Goal: Complete application form: Complete application form

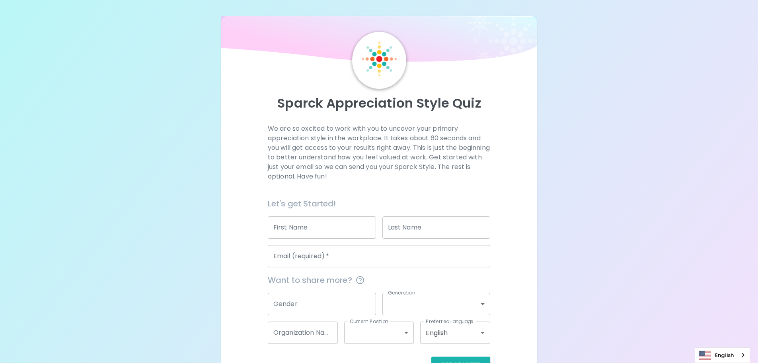
click at [290, 226] on input "First Name" at bounding box center [322, 227] width 108 height 22
type input "[PERSON_NAME]"
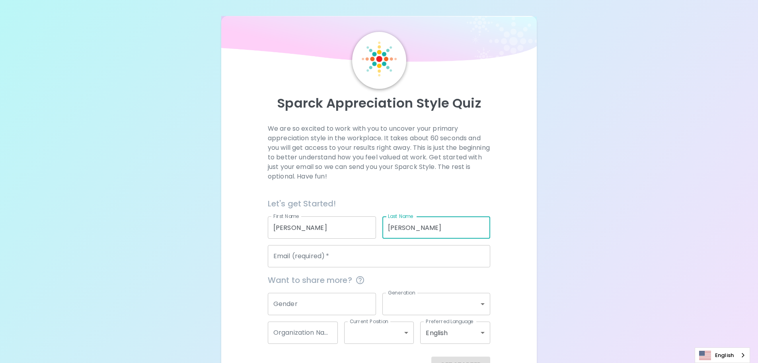
type input "[PERSON_NAME]"
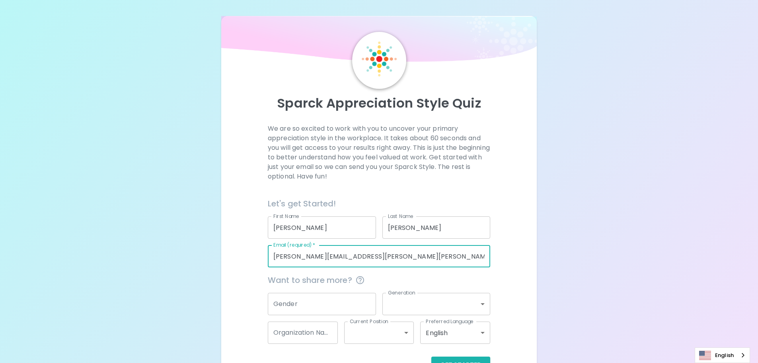
type input "[PERSON_NAME][EMAIL_ADDRESS][PERSON_NAME][PERSON_NAME][DOMAIN_NAME]"
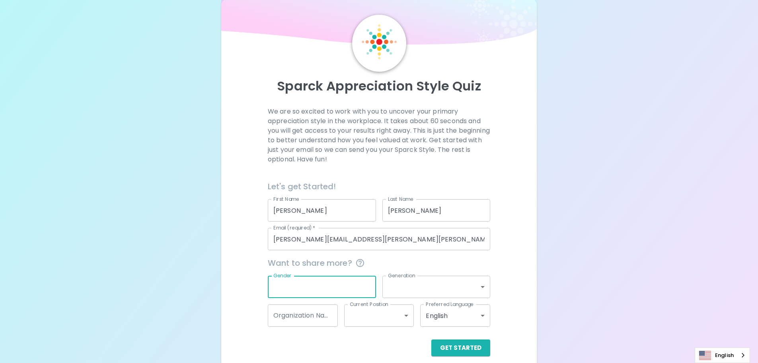
scroll to position [26, 0]
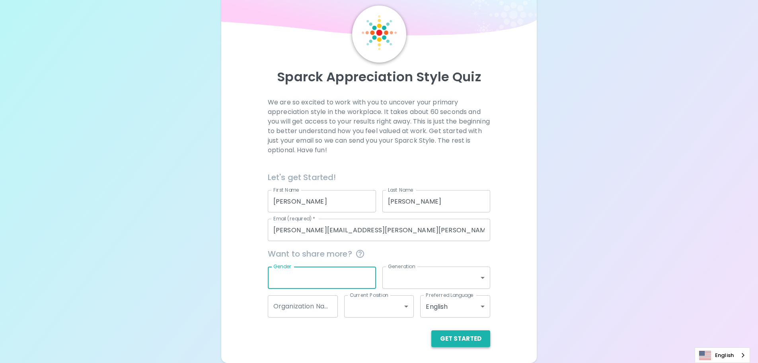
click at [468, 340] on button "Get Started" at bounding box center [460, 338] width 59 height 17
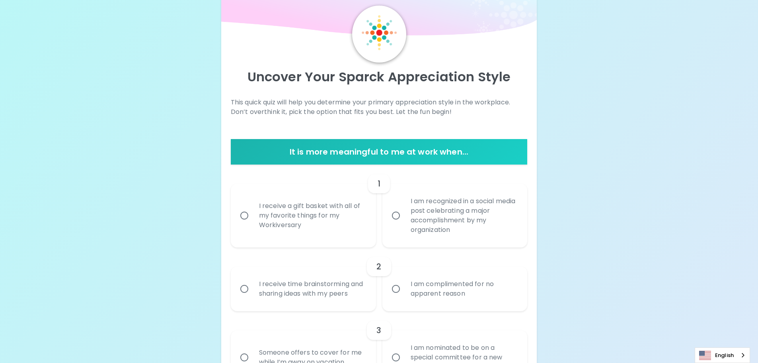
click at [243, 217] on input "I receive a gift basket with all of my favorite things for my Workiversary" at bounding box center [244, 215] width 17 height 17
radio input "true"
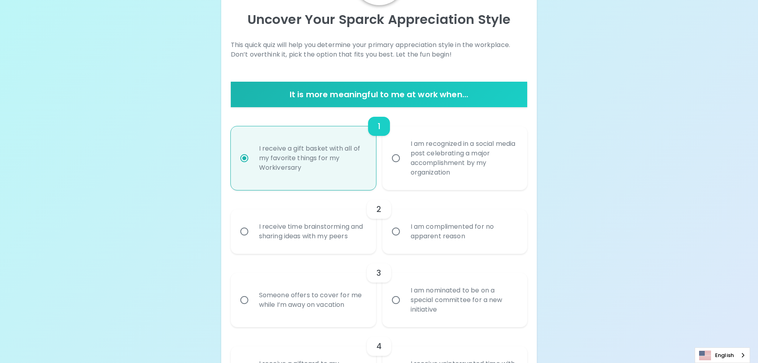
scroll to position [90, 0]
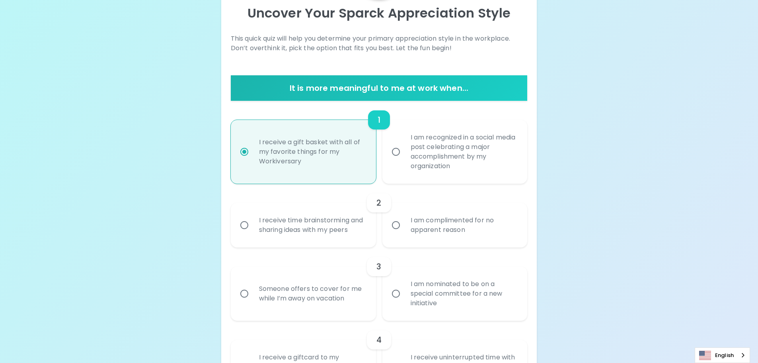
click at [396, 223] on input "I am complimented for no apparent reason" at bounding box center [396, 224] width 17 height 17
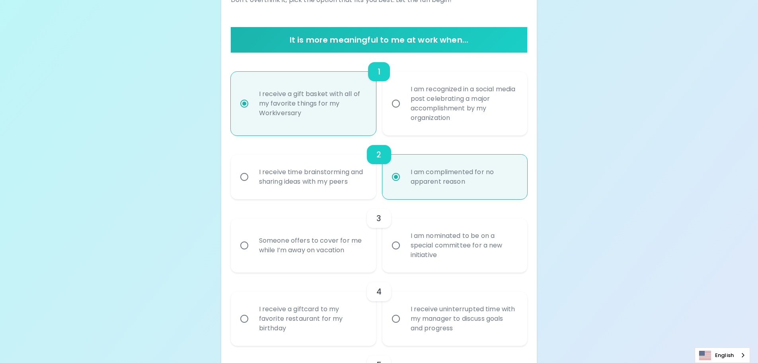
scroll to position [154, 0]
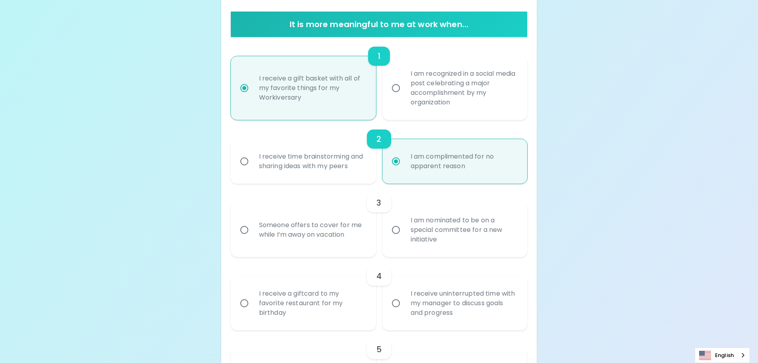
radio input "true"
click at [393, 231] on input "I am nominated to be on a special committee for a new initiative" at bounding box center [396, 229] width 17 height 17
radio input "false"
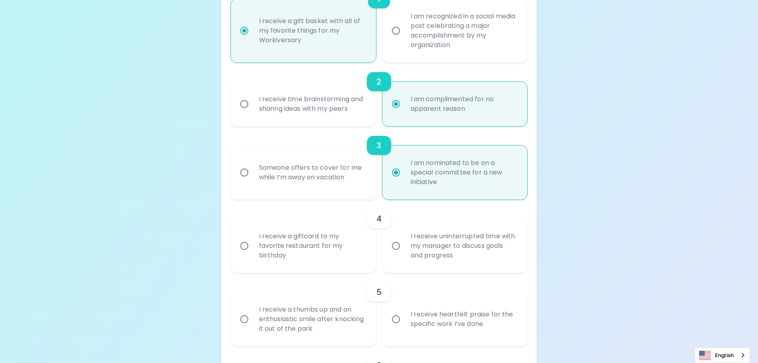
scroll to position [217, 0]
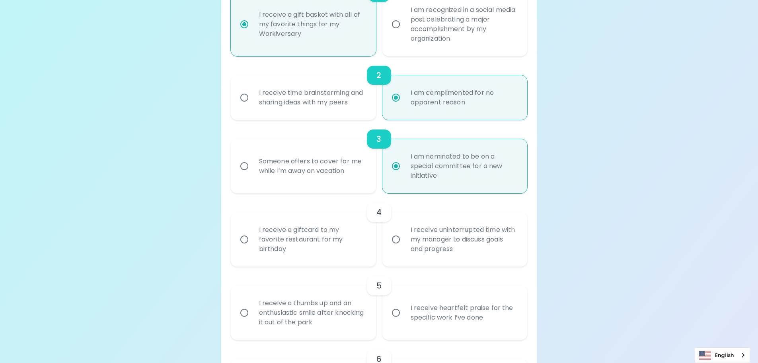
radio input "true"
click at [395, 240] on input "I receive uninterrupted time with my manager to discuss goals and progress" at bounding box center [396, 239] width 17 height 17
radio input "false"
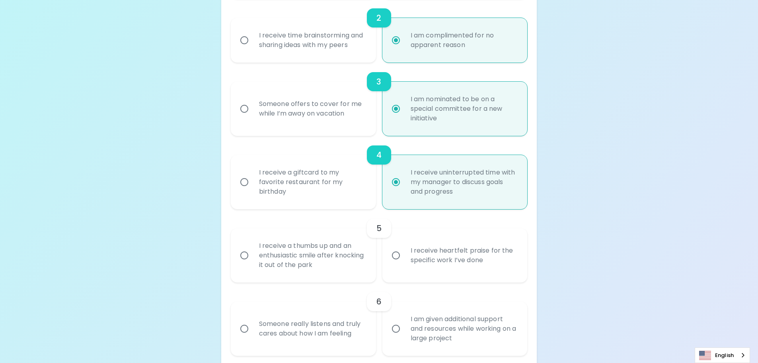
scroll to position [281, 0]
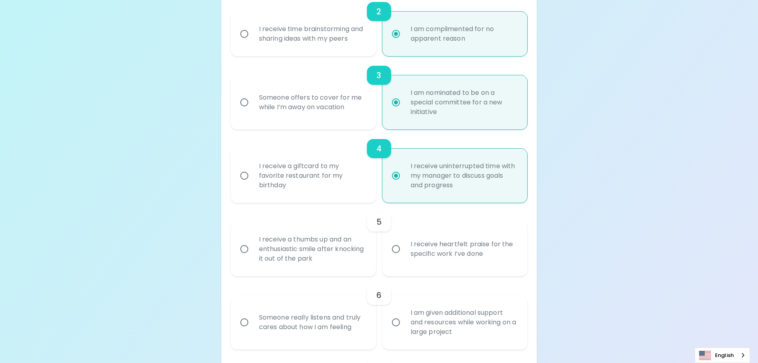
radio input "true"
click at [400, 249] on input "I receive heartfelt praise for the specific work I’ve done" at bounding box center [396, 248] width 17 height 17
radio input "false"
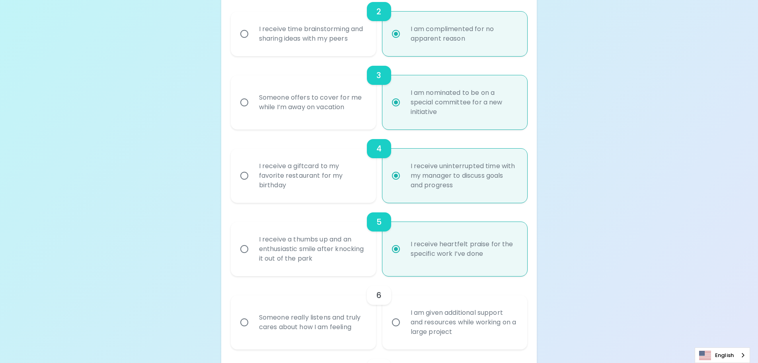
scroll to position [345, 0]
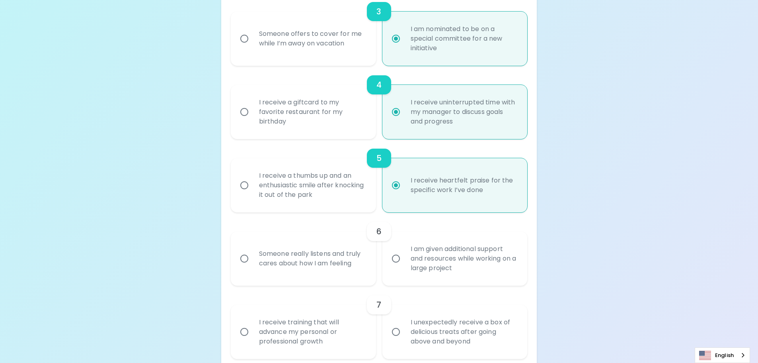
radio input "true"
click at [396, 259] on input "I am given additional support and resources while working on a large project" at bounding box center [396, 258] width 17 height 17
radio input "false"
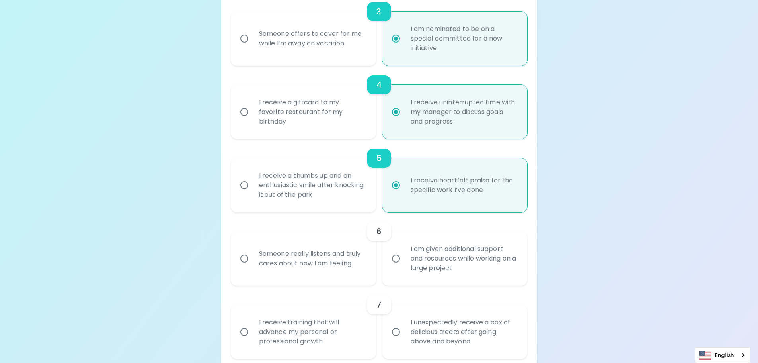
radio input "false"
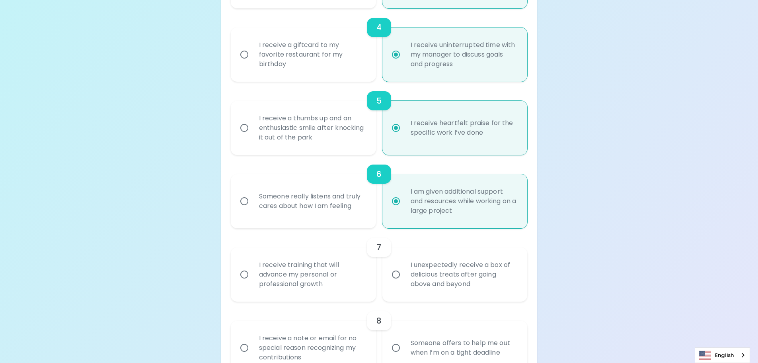
scroll to position [408, 0]
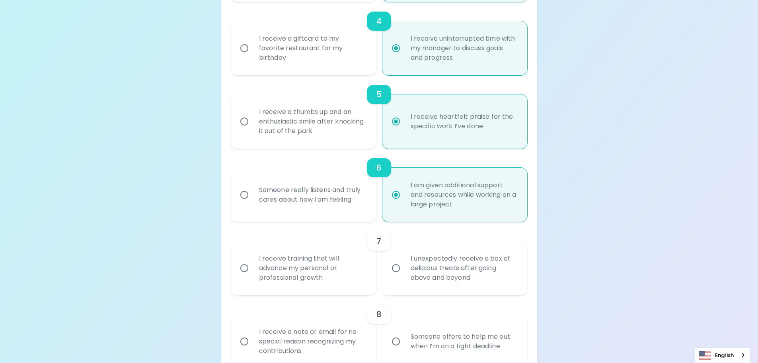
radio input "true"
click at [398, 270] on input "I unexpectedly receive a box of delicious treats after going above and beyond" at bounding box center [396, 267] width 17 height 17
radio input "false"
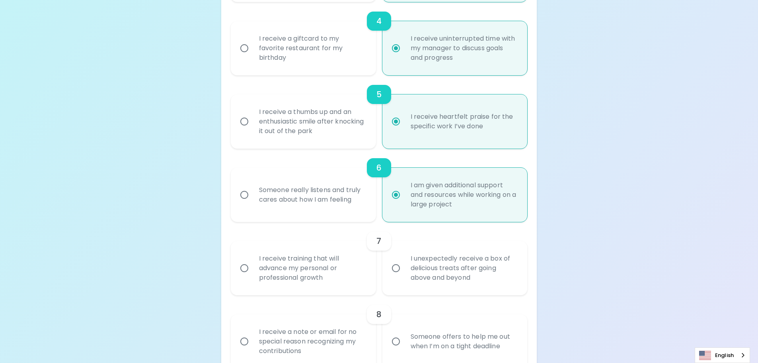
radio input "false"
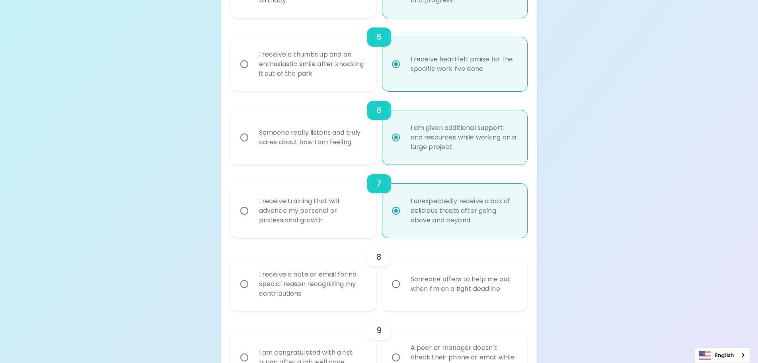
scroll to position [472, 0]
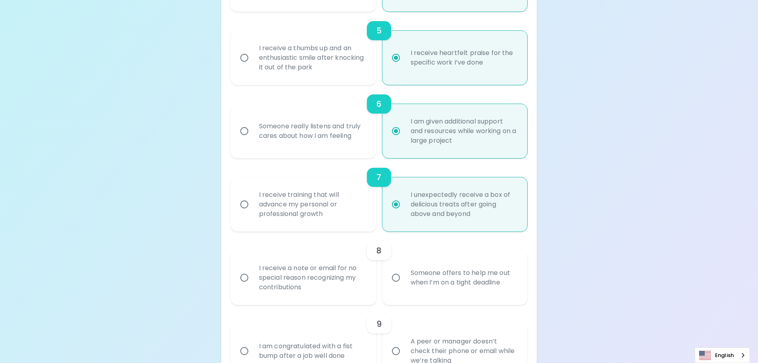
radio input "true"
click at [243, 205] on input "I receive training that will advance my personal or professional growth" at bounding box center [244, 204] width 17 height 17
radio input "false"
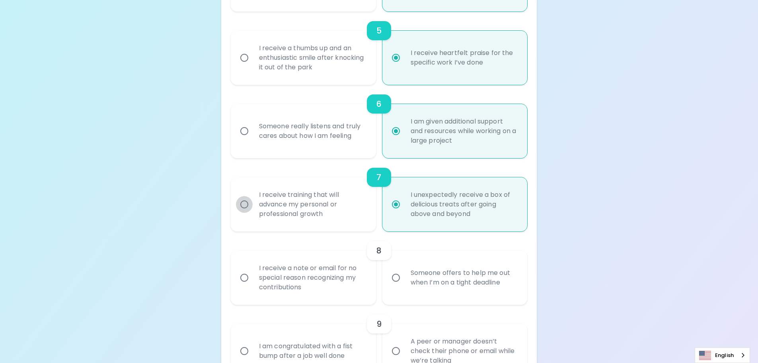
radio input "false"
radio input "true"
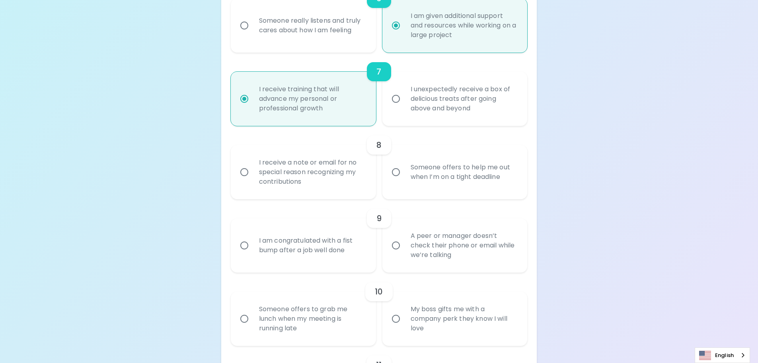
scroll to position [591, 0]
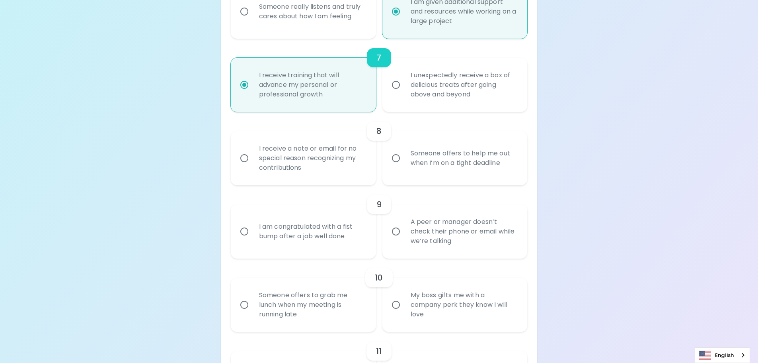
radio input "true"
click at [247, 156] on input "I receive a note or email for no special reason recognizing my contributions" at bounding box center [244, 158] width 17 height 17
radio input "false"
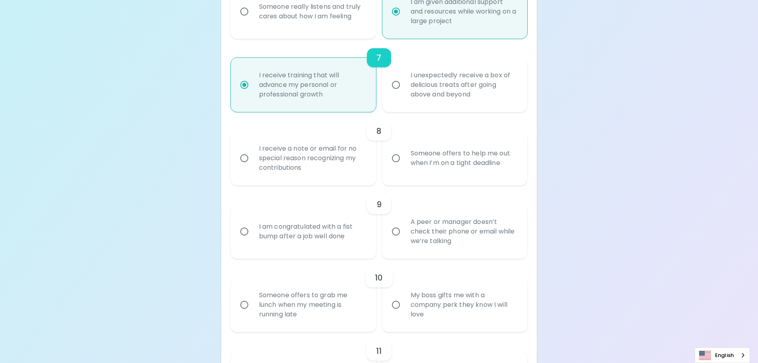
radio input "false"
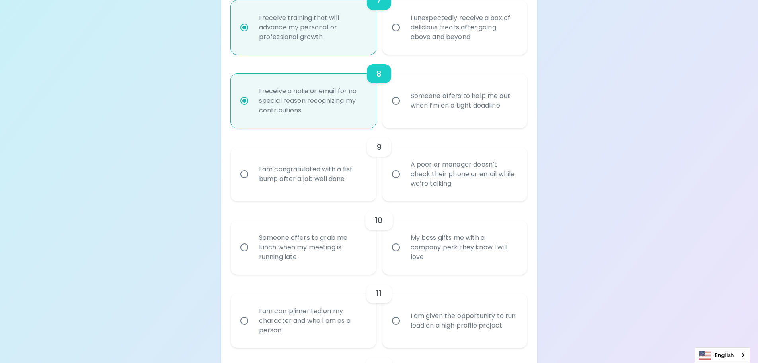
scroll to position [655, 0]
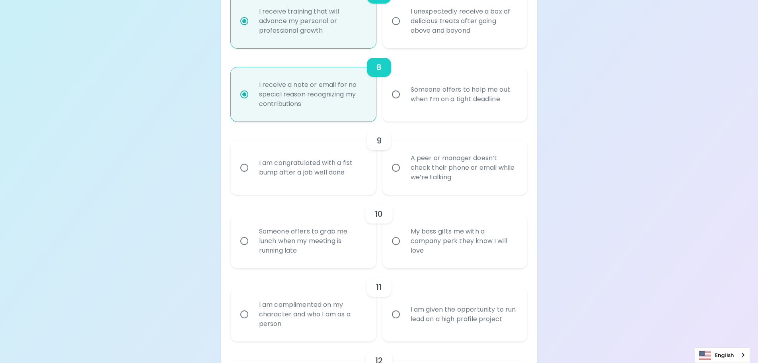
radio input "true"
click at [394, 167] on input "A peer or manager doesn’t check their phone or email while we’re talking" at bounding box center [396, 167] width 17 height 17
radio input "false"
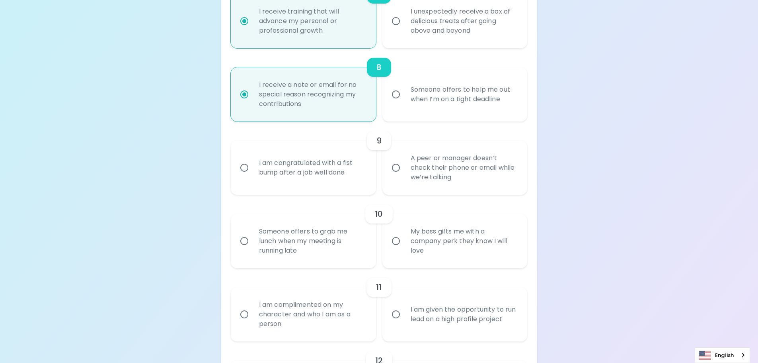
radio input "false"
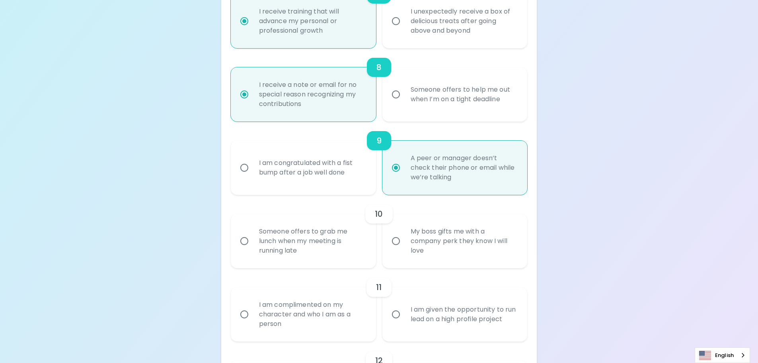
scroll to position [719, 0]
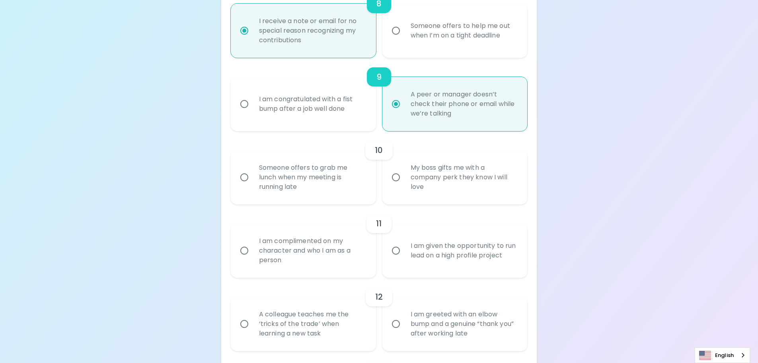
radio input "true"
click at [394, 176] on input "My boss gifts me with a company perk they know I will love" at bounding box center [396, 177] width 17 height 17
radio input "false"
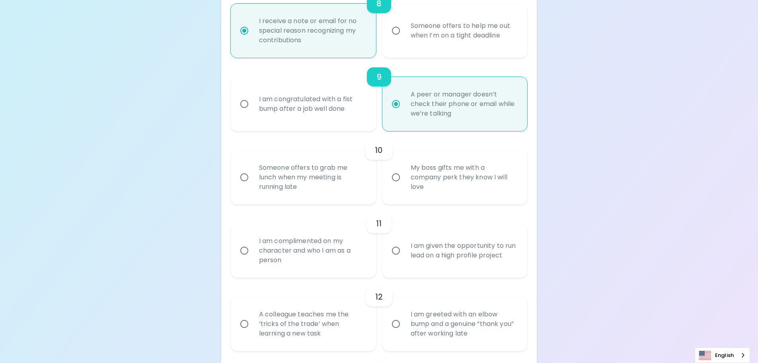
radio input "false"
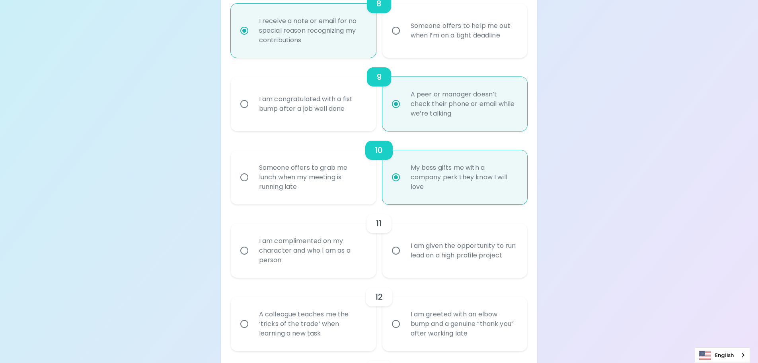
scroll to position [782, 0]
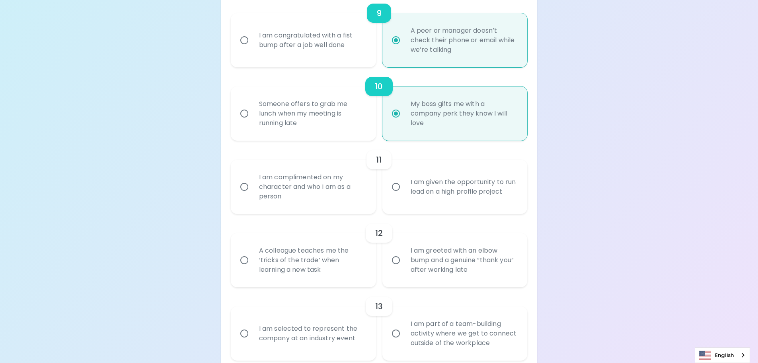
radio input "true"
click at [395, 187] on input "I am given the opportunity to run lead on a high profile project" at bounding box center [396, 186] width 17 height 17
radio input "false"
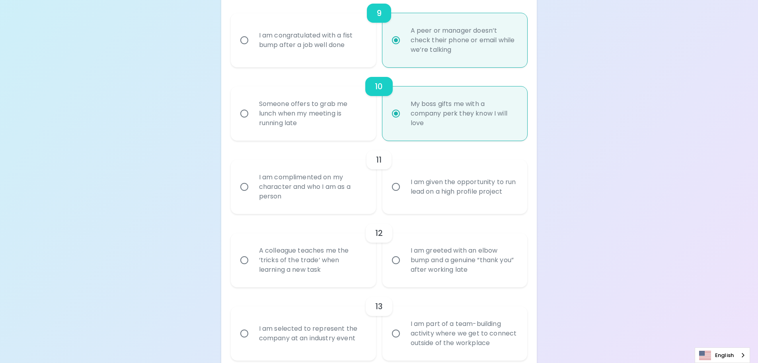
radio input "false"
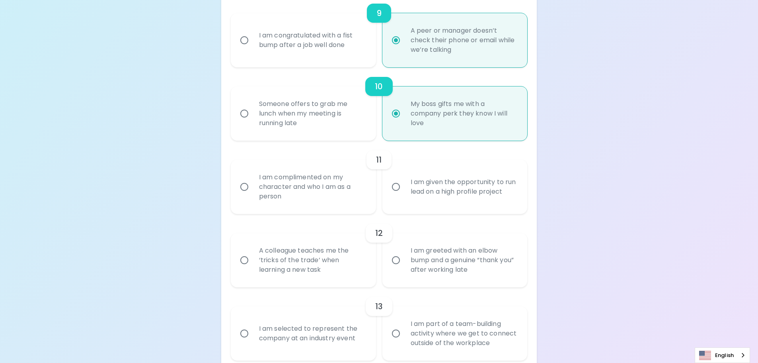
radio input "false"
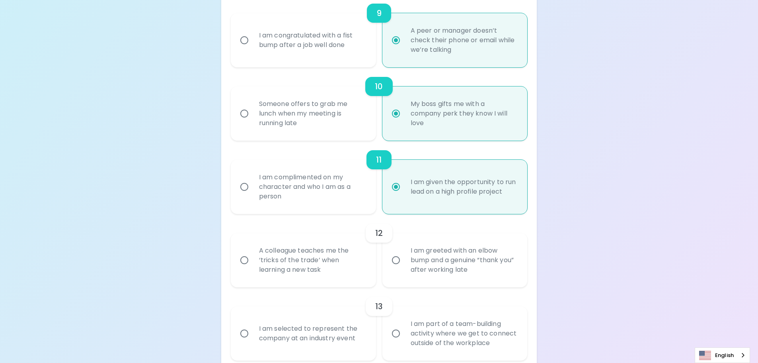
scroll to position [846, 0]
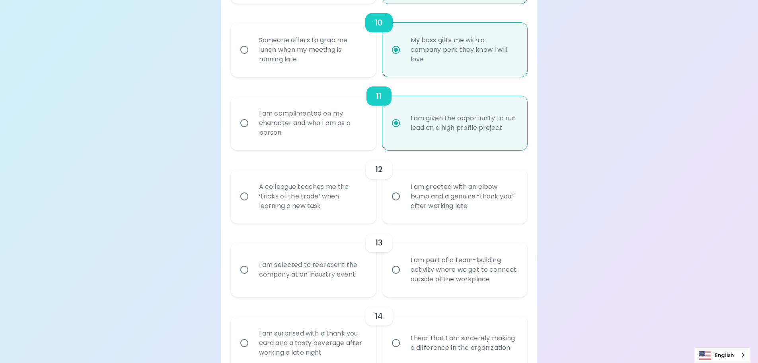
radio input "true"
click at [247, 197] on input "A colleague teaches me the ‘tricks of the trade’ when learning a new task" at bounding box center [244, 196] width 17 height 17
radio input "false"
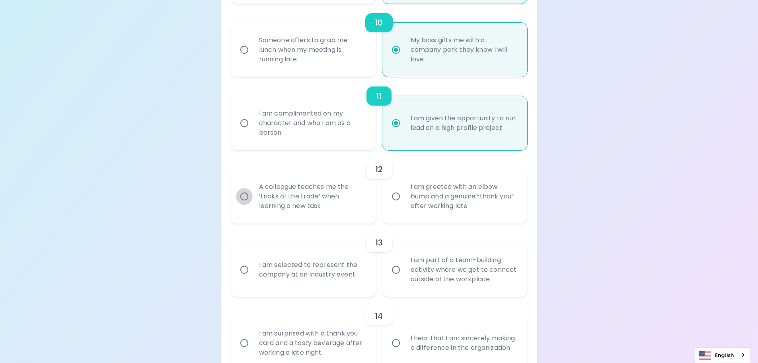
radio input "false"
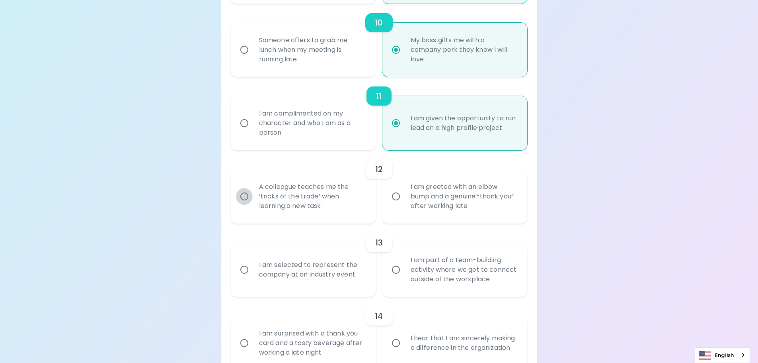
radio input "false"
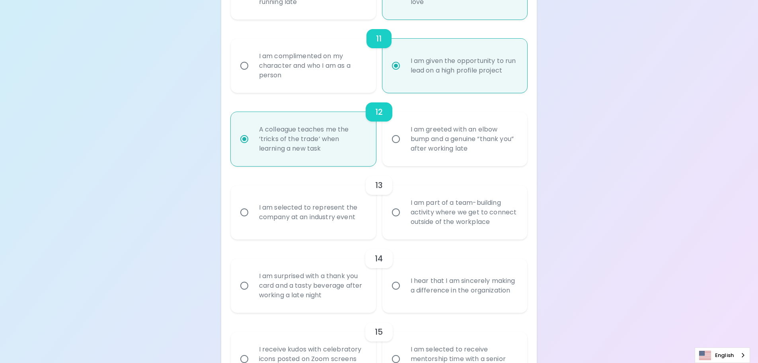
scroll to position [910, 0]
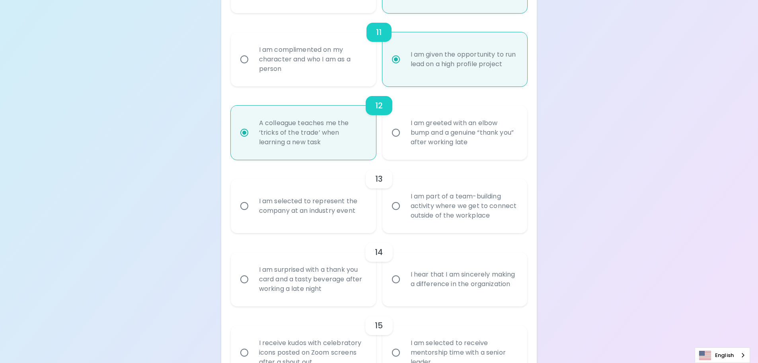
radio input "true"
click at [242, 202] on input "I am selected to represent the company at an industry event" at bounding box center [244, 205] width 17 height 17
radio input "false"
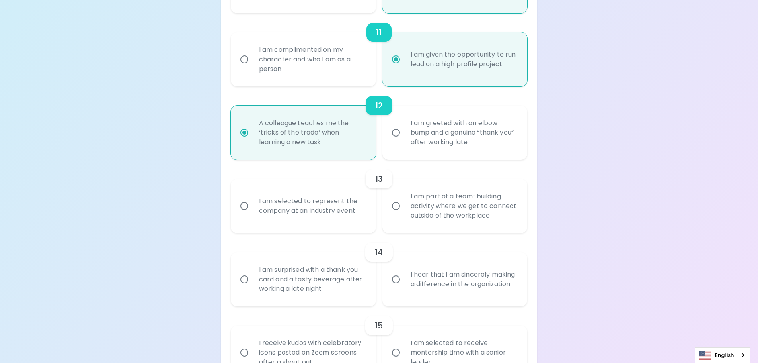
radio input "false"
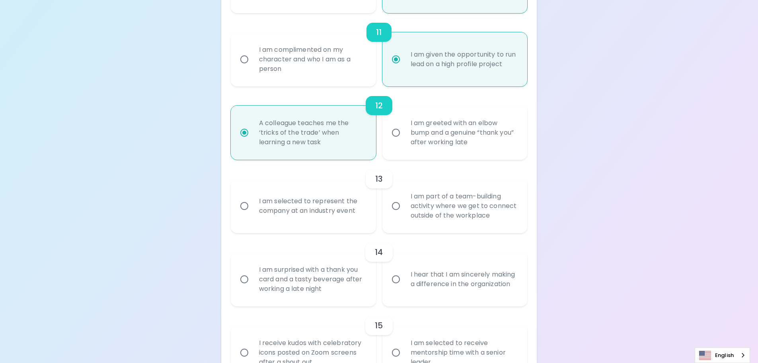
radio input "false"
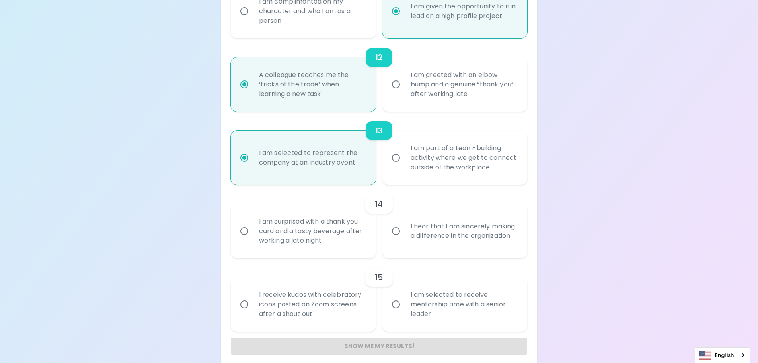
scroll to position [965, 0]
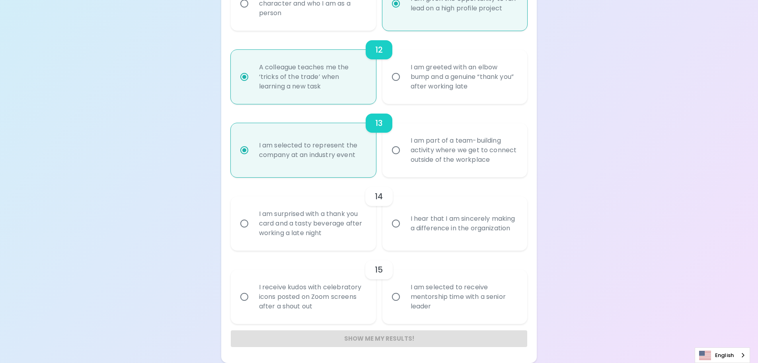
radio input "true"
click at [247, 223] on input "I am surprised with a thank you card and a tasty beverage after working a late …" at bounding box center [244, 223] width 17 height 17
radio input "false"
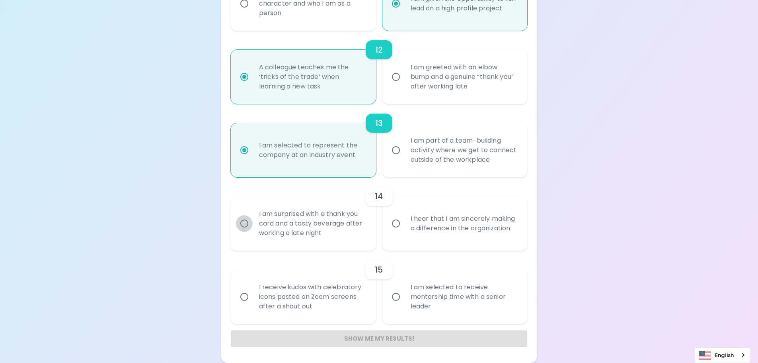
radio input "false"
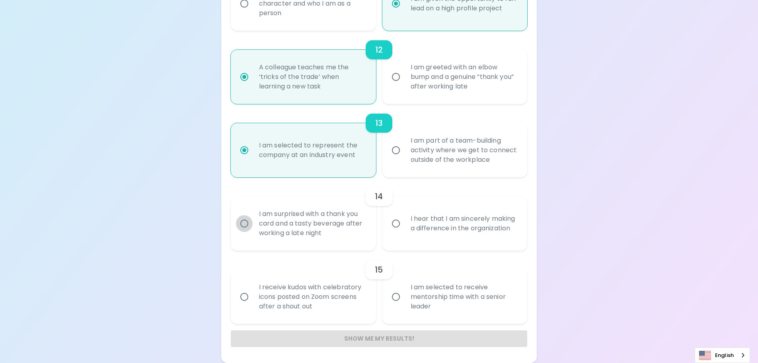
radio input "false"
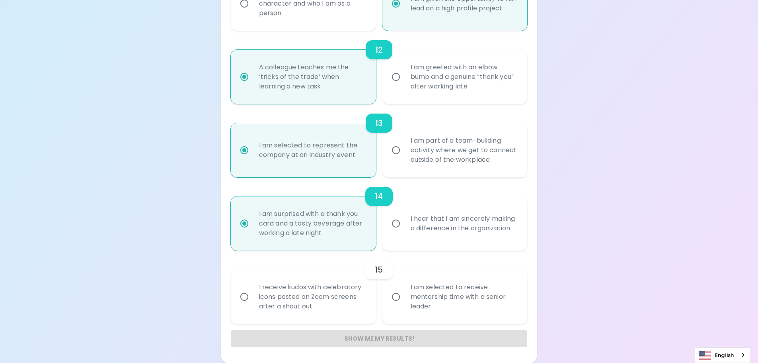
radio input "true"
click at [394, 297] on input "I am selected to receive mentorship time with a senior leader" at bounding box center [396, 296] width 17 height 17
radio input "false"
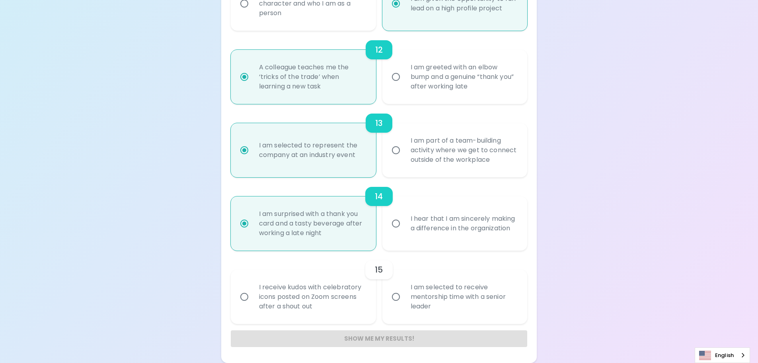
radio input "false"
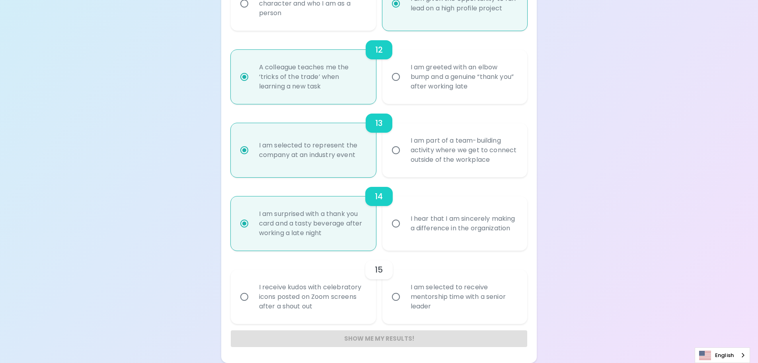
radio input "false"
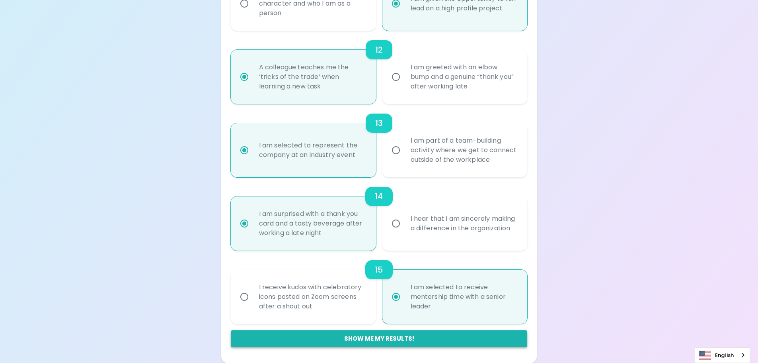
radio input "true"
click at [381, 339] on button "Show me my results!" at bounding box center [379, 338] width 297 height 17
radio input "false"
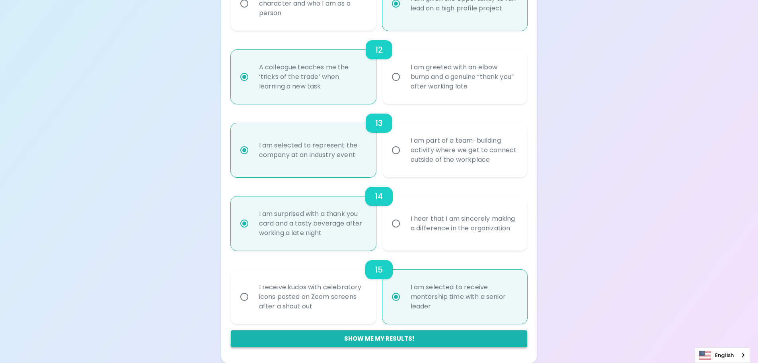
radio input "false"
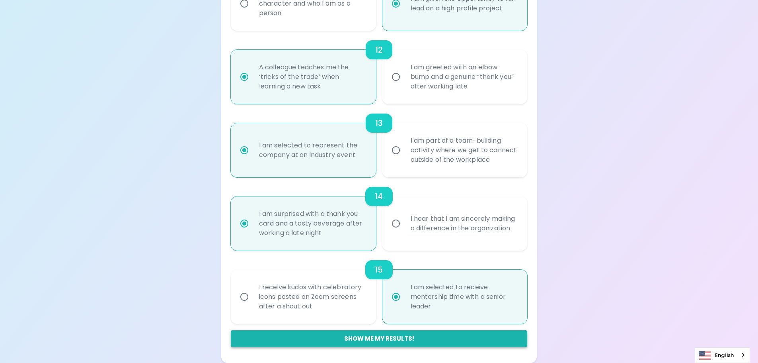
radio input "false"
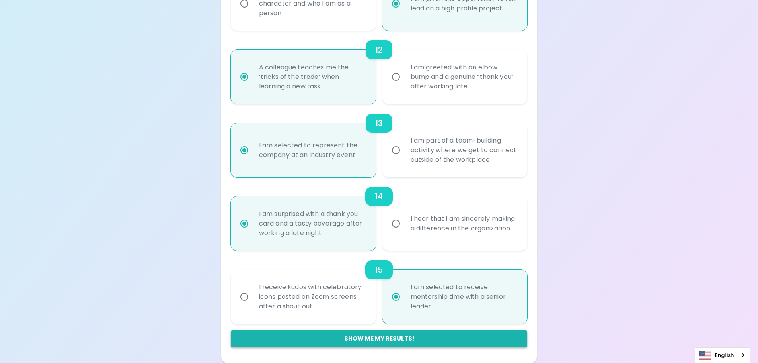
radio input "false"
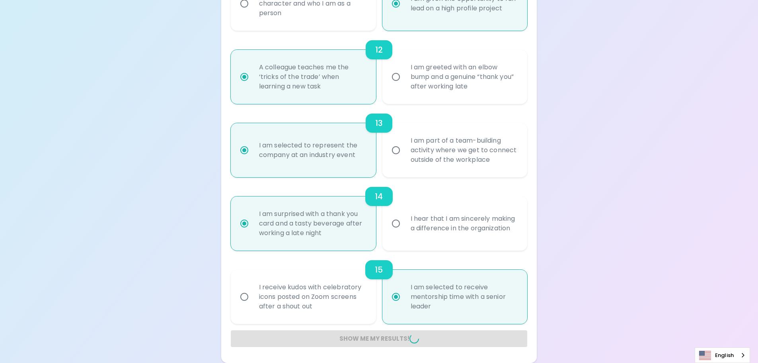
radio input "false"
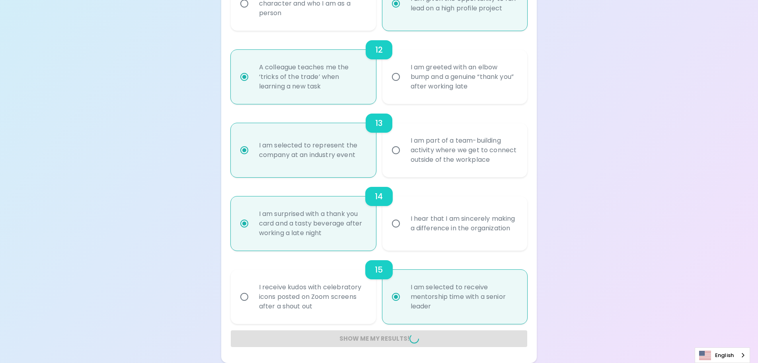
radio input "false"
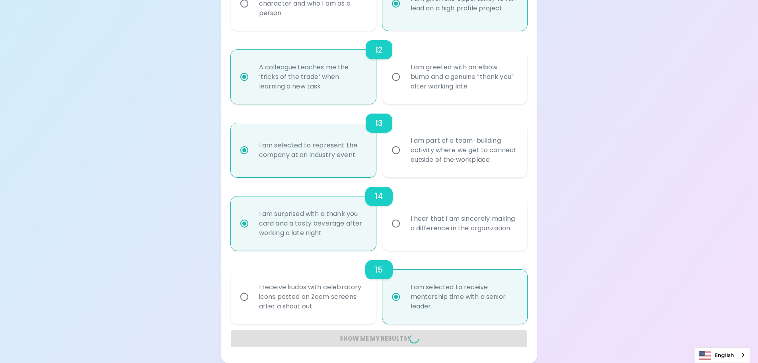
radio input "false"
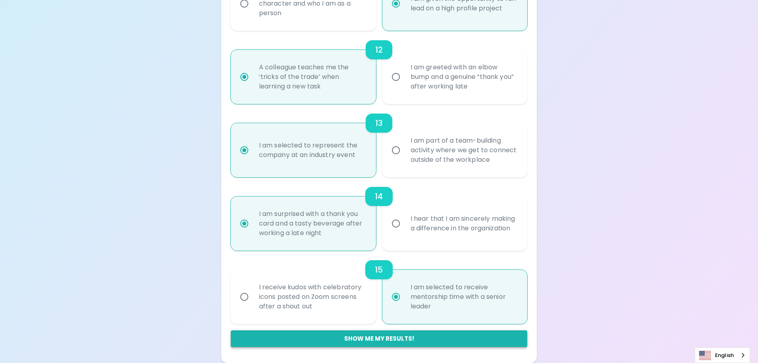
scroll to position [150, 0]
